Goal: Find contact information: Find contact information

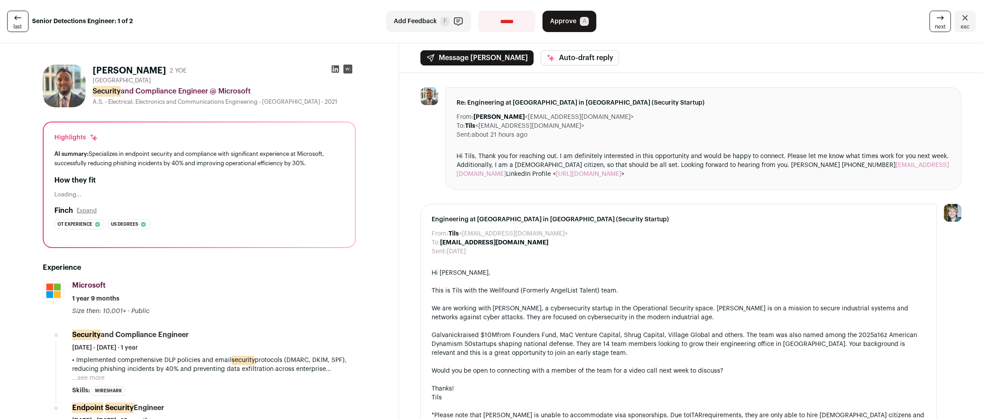
drag, startPoint x: 194, startPoint y: 72, endPoint x: 161, endPoint y: 73, distance: 33.0
click at [161, 73] on h1 "Abderrahmane Lahrichi" at bounding box center [129, 71] width 73 height 12
copy h1 "Lahrichi"
click at [348, 70] on icon at bounding box center [347, 69] width 5 height 3
drag, startPoint x: 222, startPoint y: 154, endPoint x: 329, endPoint y: 150, distance: 106.9
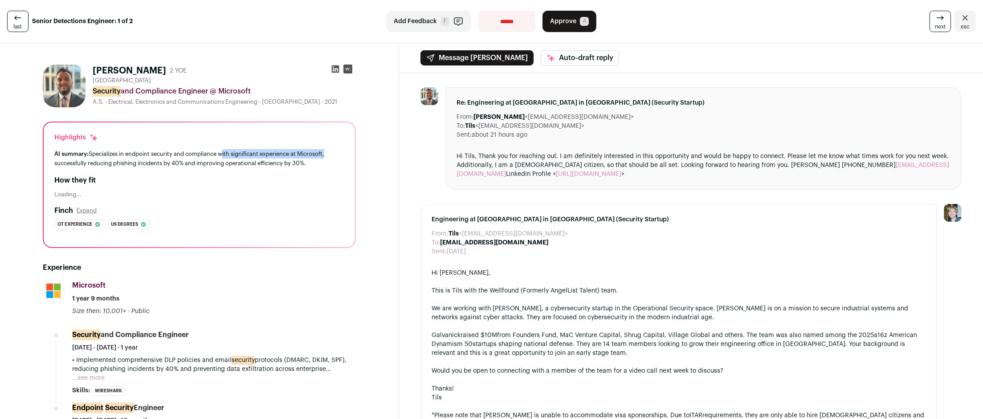
click at [329, 150] on div "AI summary: Specializes in endpoint security and compliance with significant ex…" at bounding box center [199, 158] width 290 height 19
copy div "with significant experience at Microsoft"
click at [338, 70] on icon at bounding box center [335, 69] width 9 height 9
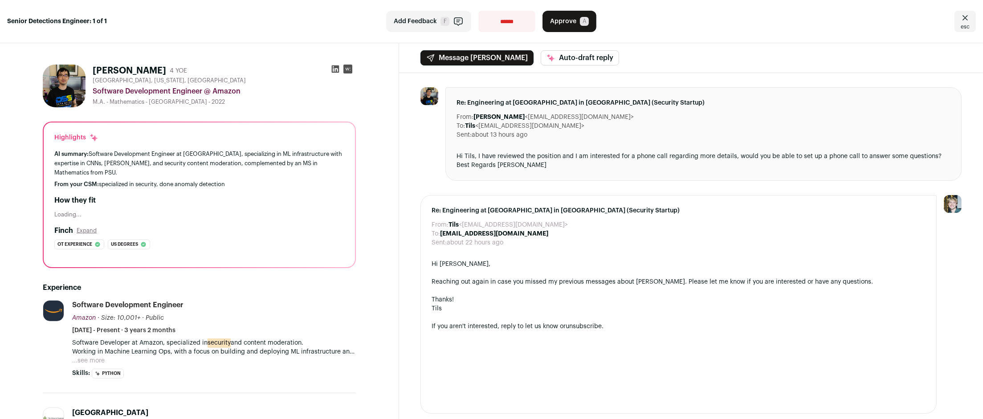
click at [335, 67] on icon at bounding box center [336, 69] width 8 height 8
